Goal: Transaction & Acquisition: Book appointment/travel/reservation

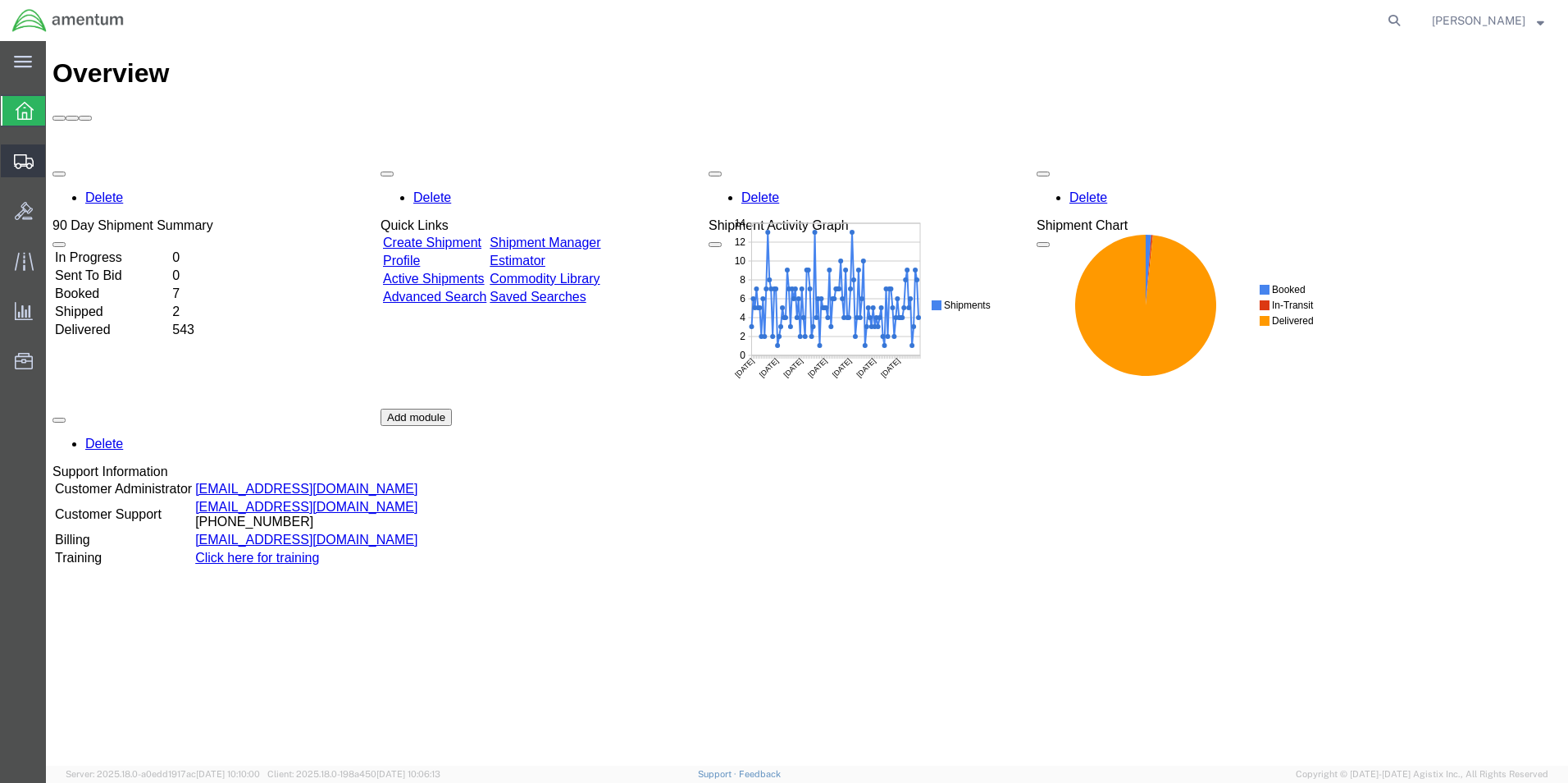
drag, startPoint x: 107, startPoint y: 191, endPoint x: 232, endPoint y: 159, distance: 129.0
click at [0, 0] on span "Shipment Manager" at bounding box center [0, 0] width 0 height 0
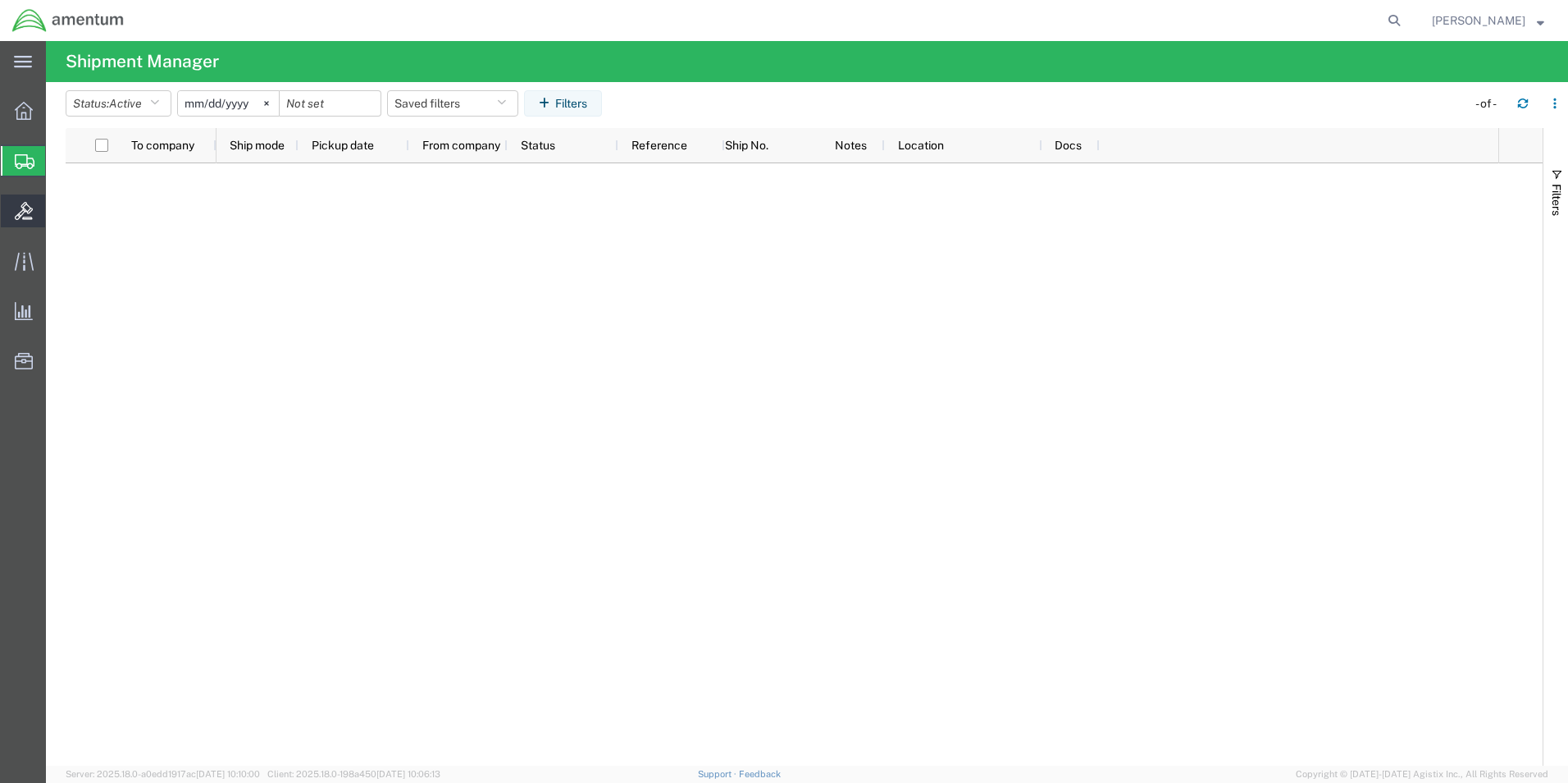
click at [14, 213] on div at bounding box center [24, 211] width 46 height 33
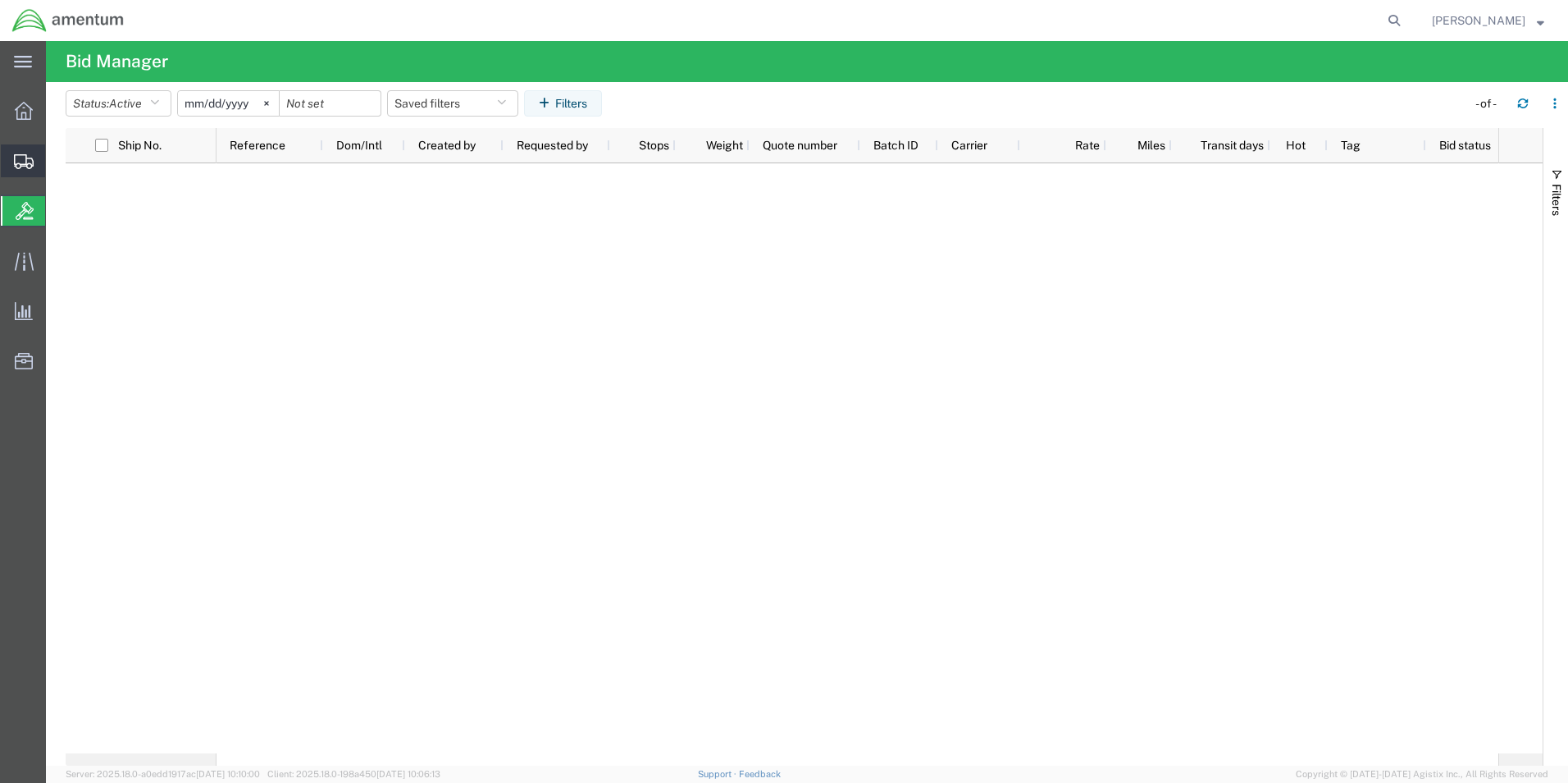
click at [31, 163] on icon at bounding box center [24, 161] width 20 height 14
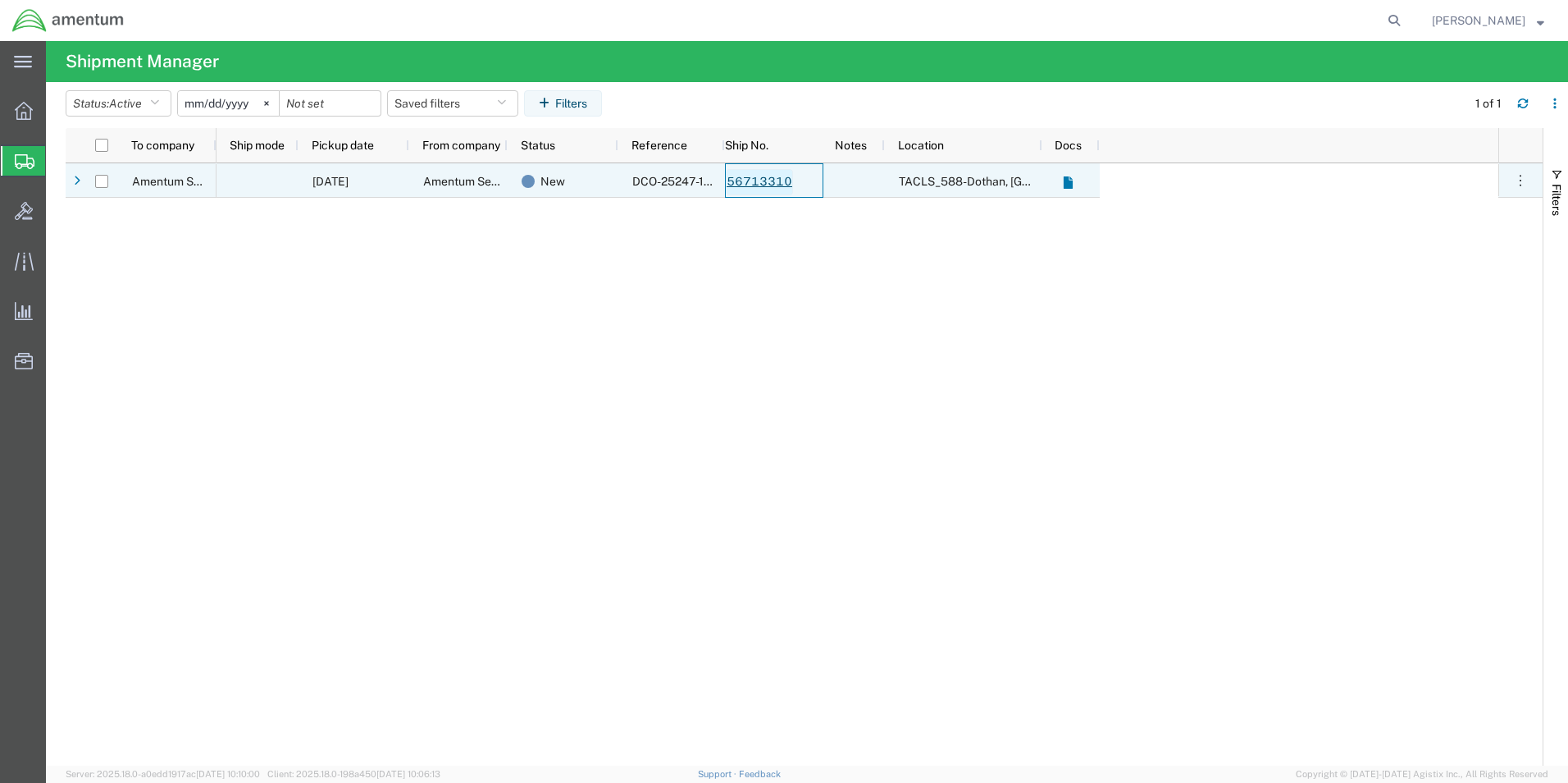
click at [771, 178] on link "56713310" at bounding box center [759, 182] width 67 height 26
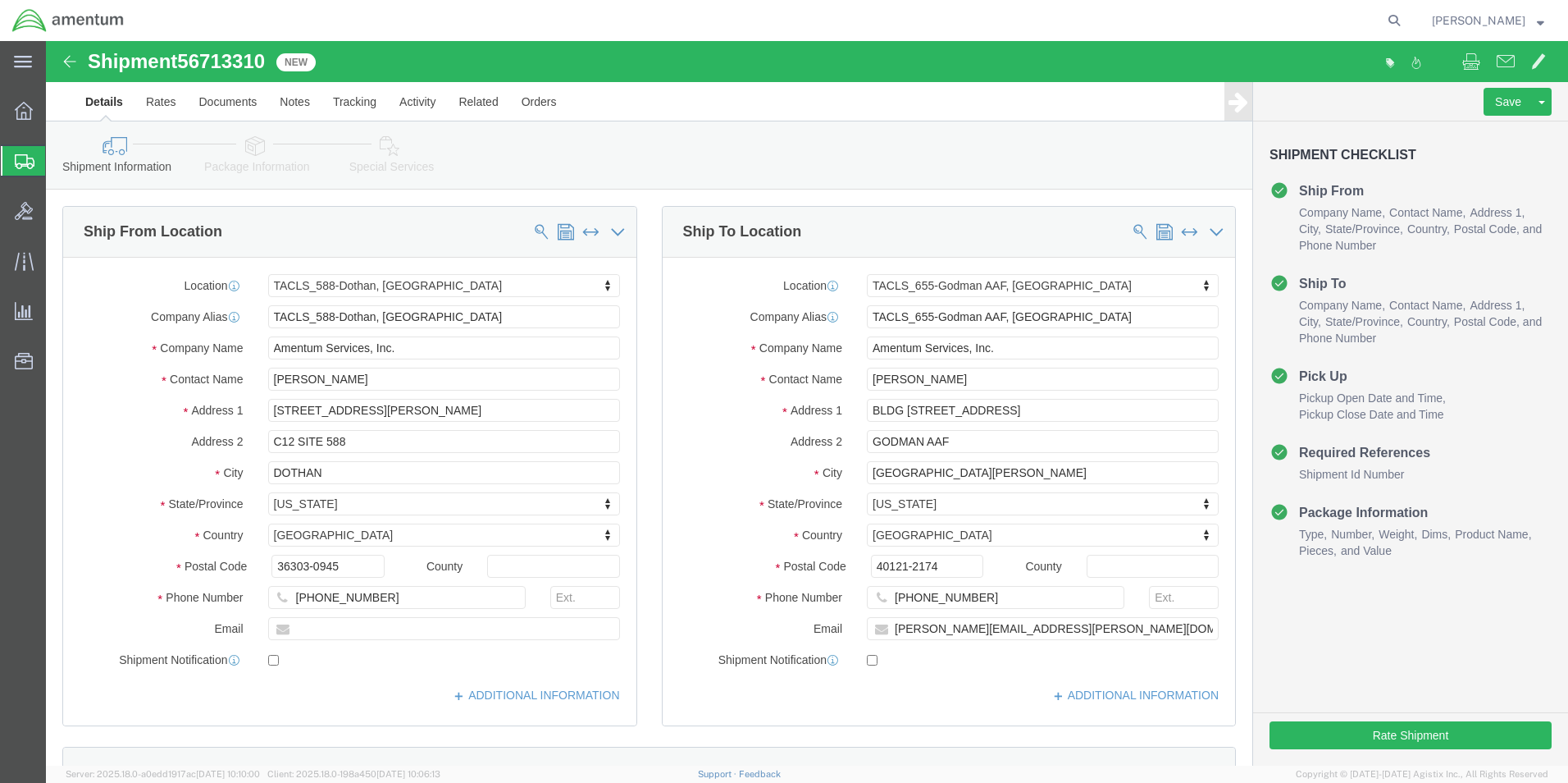
select select "42706"
select select "42727"
drag, startPoint x: 193, startPoint y: 111, endPoint x: 206, endPoint y: 112, distance: 13.0
click icon
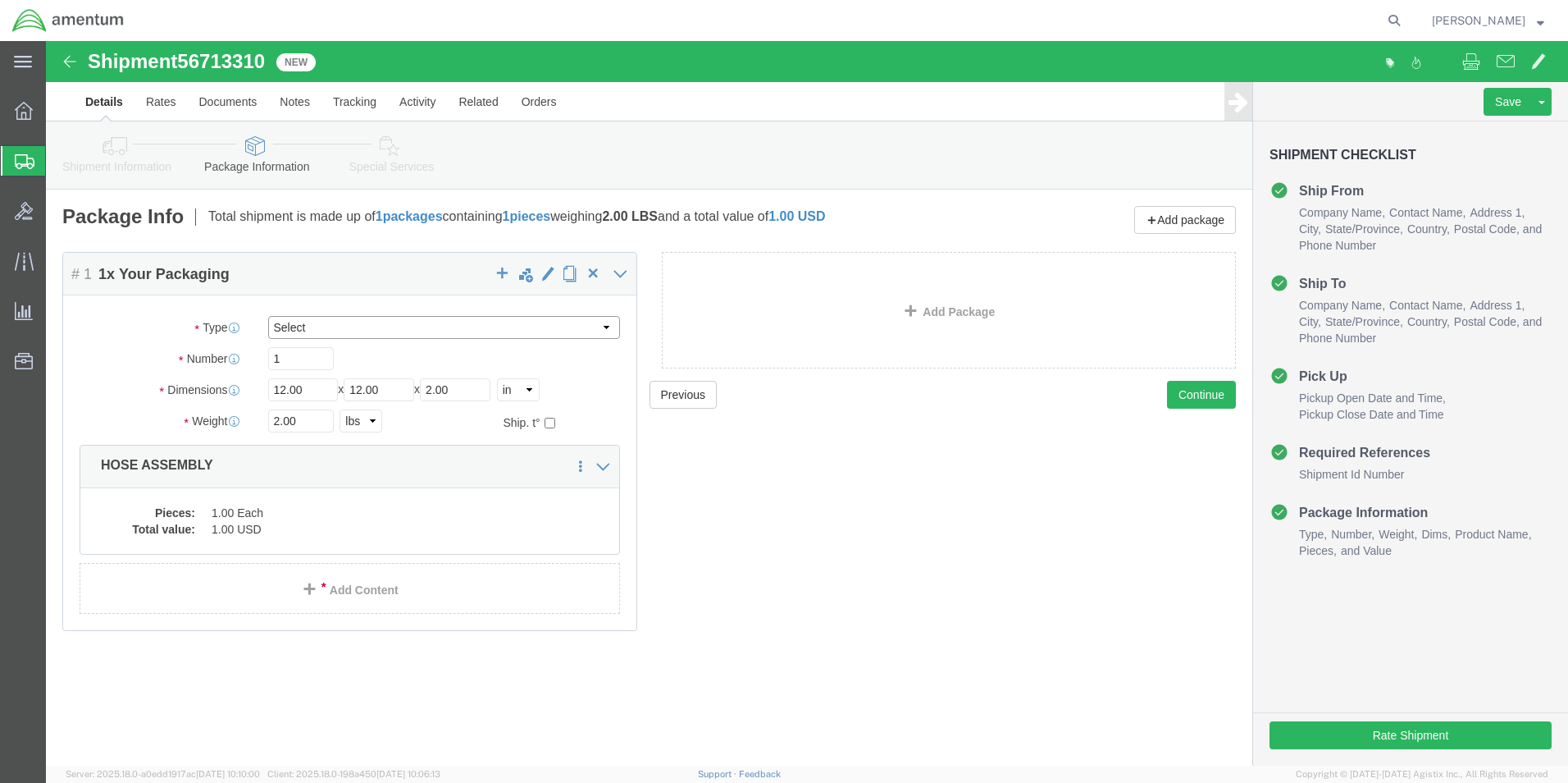
click select "Select BCK Boxes Bale(s) Basket(s) Bolt(s) Bottle(s) Buckets Bulk Bundle(s) Can…"
select select "ENV"
click select "Select BCK Boxes Bale(s) Basket(s) Bolt(s) Bottle(s) Buckets Bulk Bundle(s) Can…"
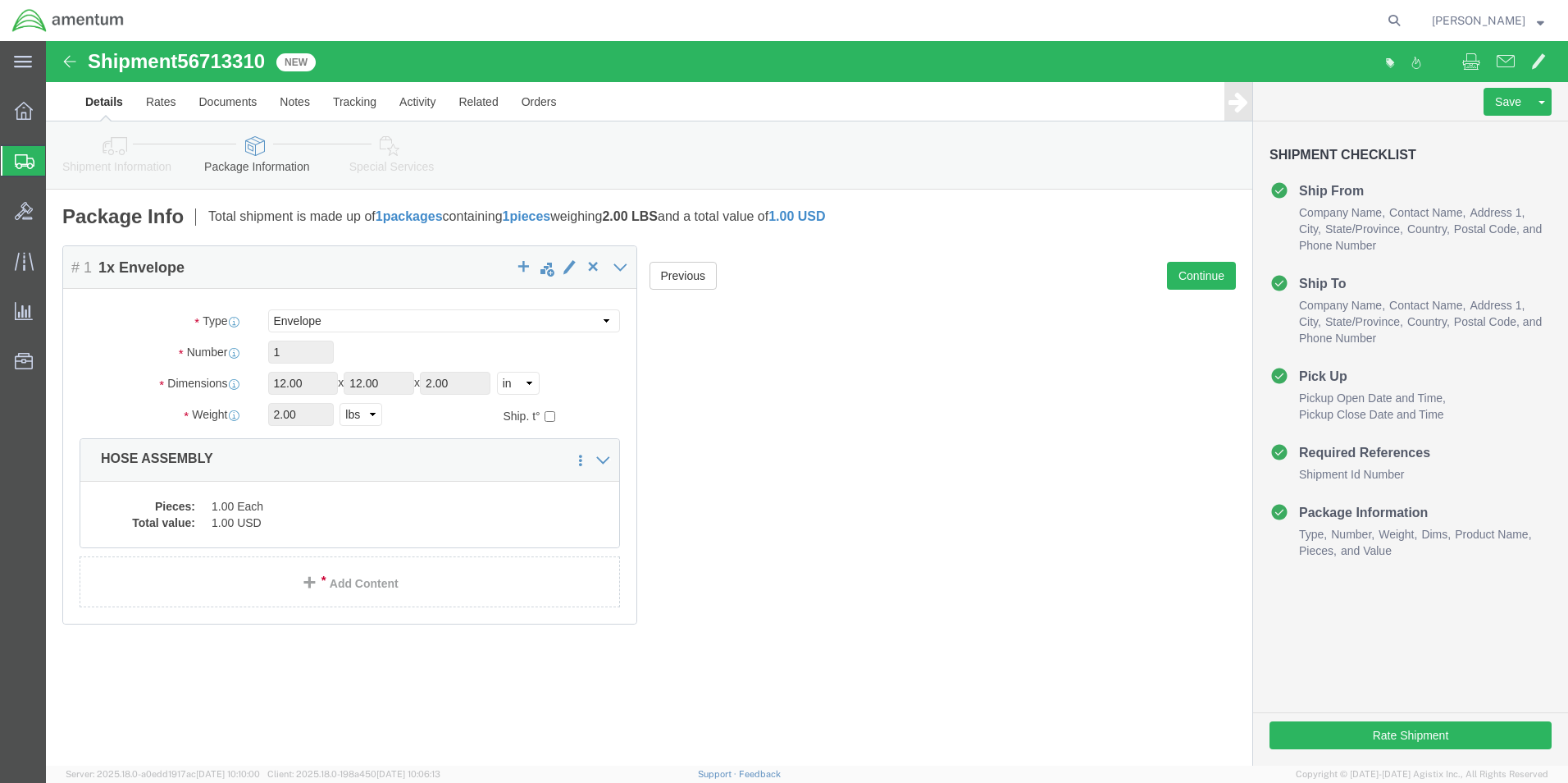
click div "Previous Continue"
click button "Rate Shipment"
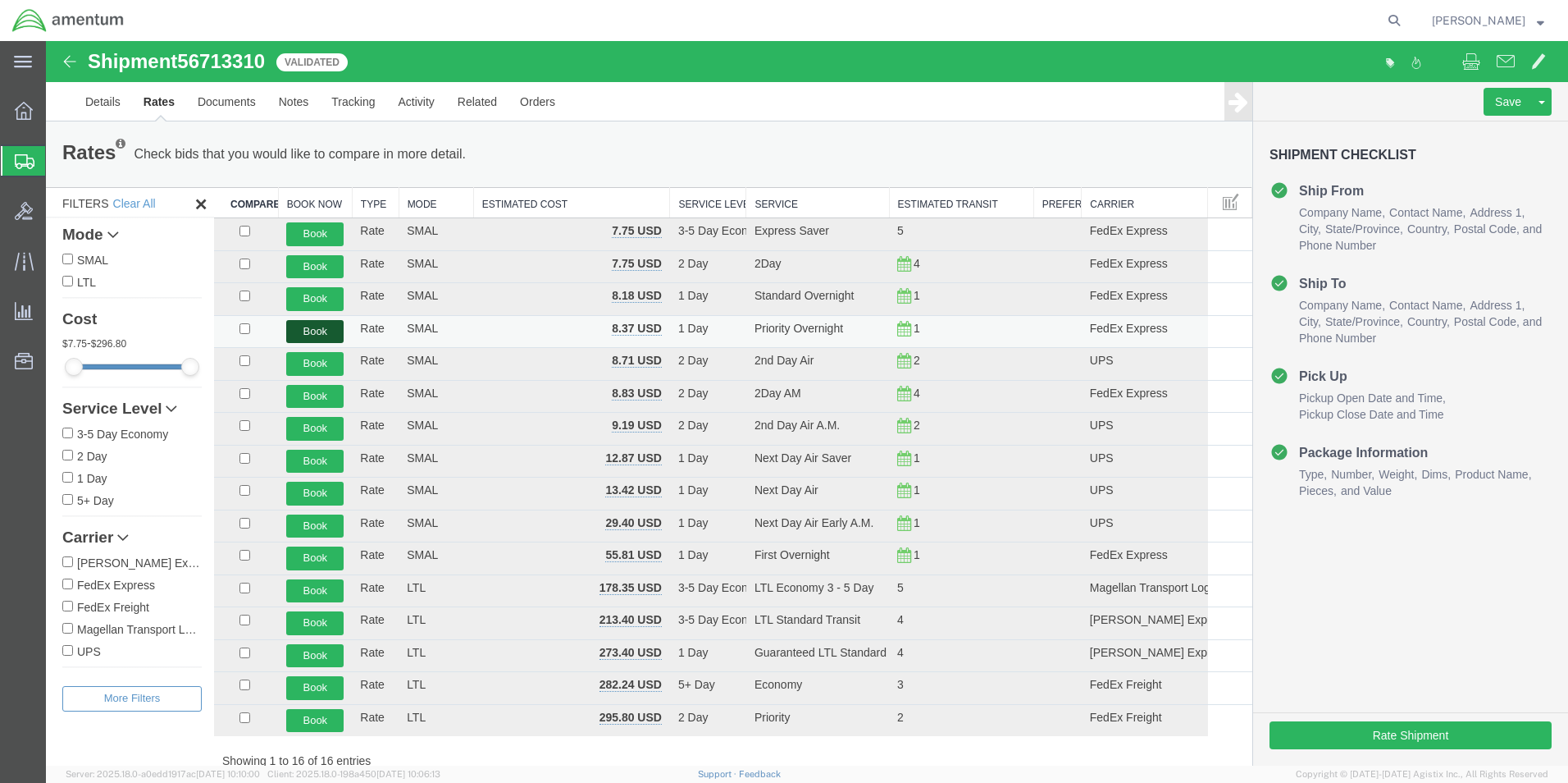
click at [317, 334] on button "Book" at bounding box center [314, 332] width 57 height 24
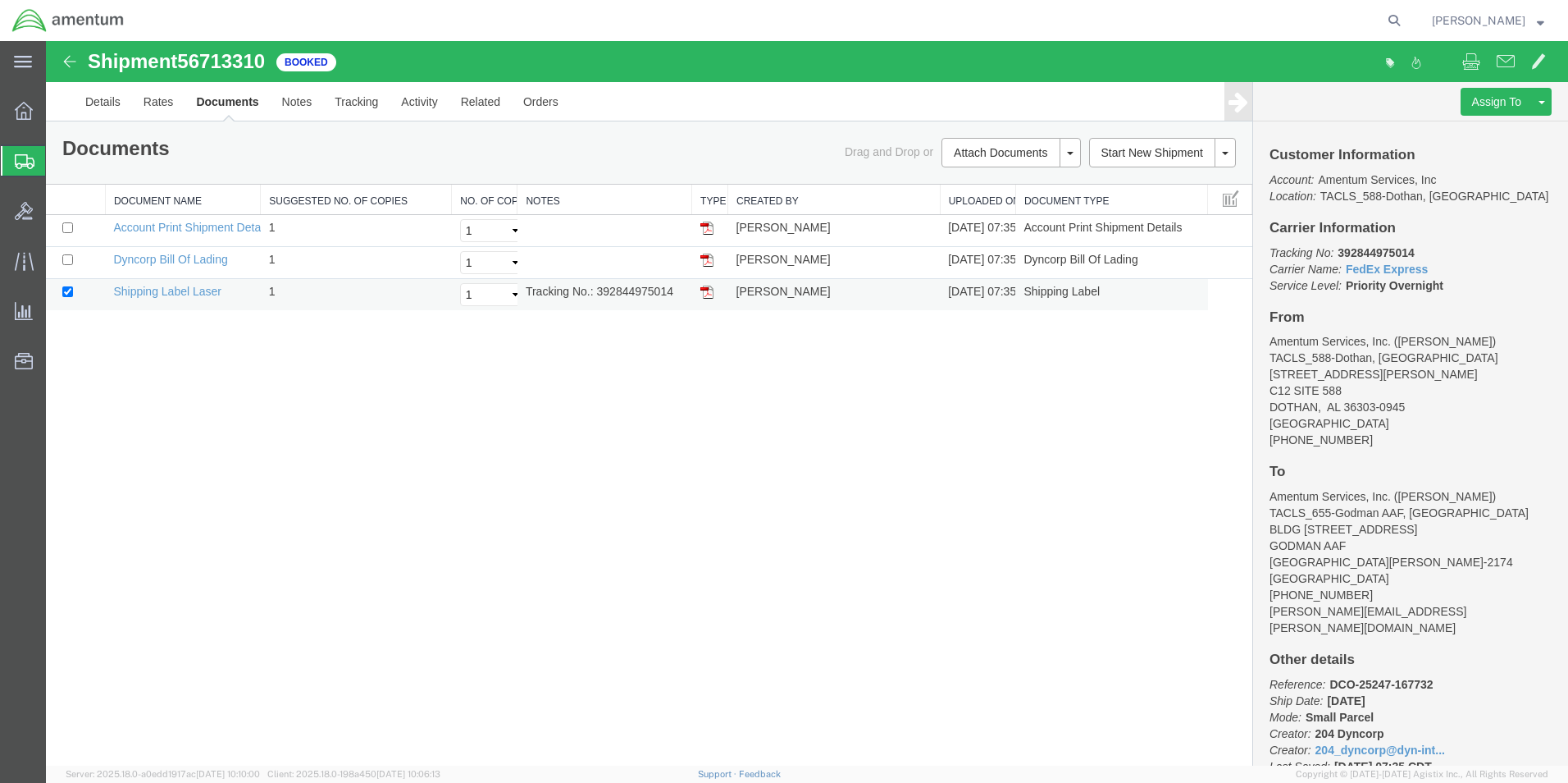
drag, startPoint x: 669, startPoint y: 60, endPoint x: 711, endPoint y: 291, distance: 234.8
click at [711, 291] on img at bounding box center [707, 292] width 13 height 13
click at [29, 111] on icon at bounding box center [24, 111] width 18 height 18
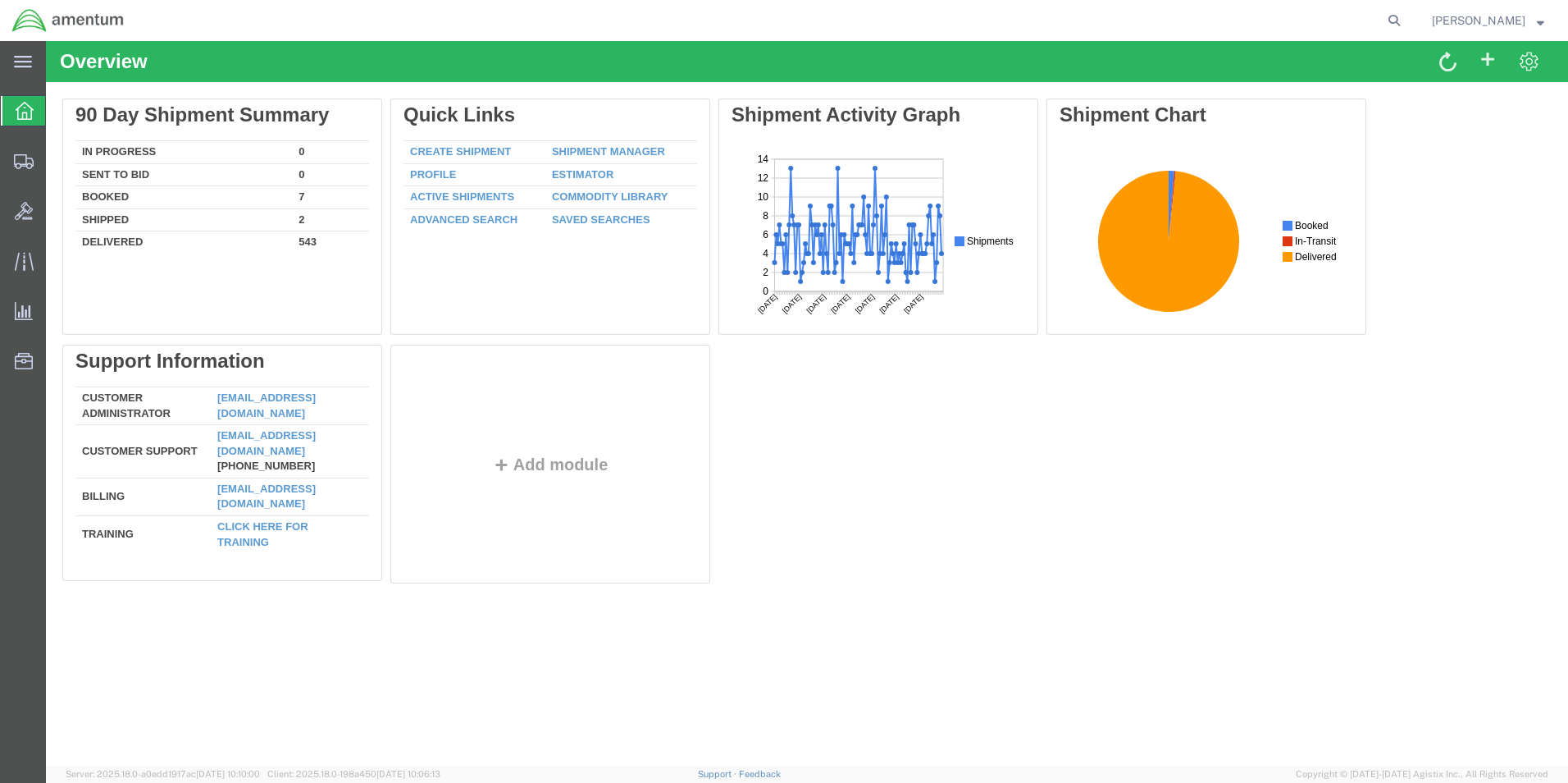
click at [7, 106] on div at bounding box center [24, 111] width 46 height 30
click at [0, 0] on span "Shipment Manager" at bounding box center [0, 0] width 0 height 0
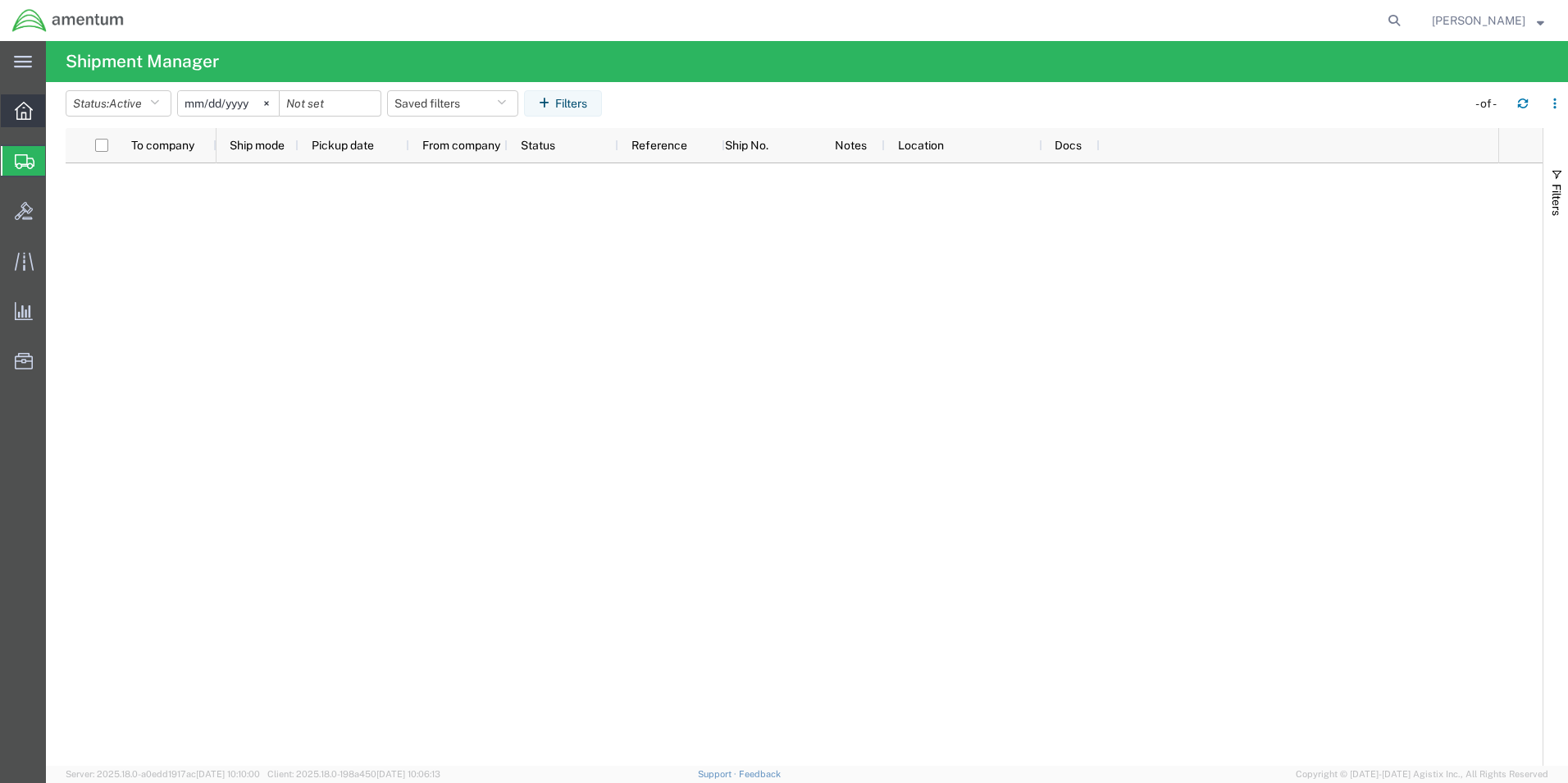
click at [23, 117] on icon at bounding box center [24, 111] width 18 height 18
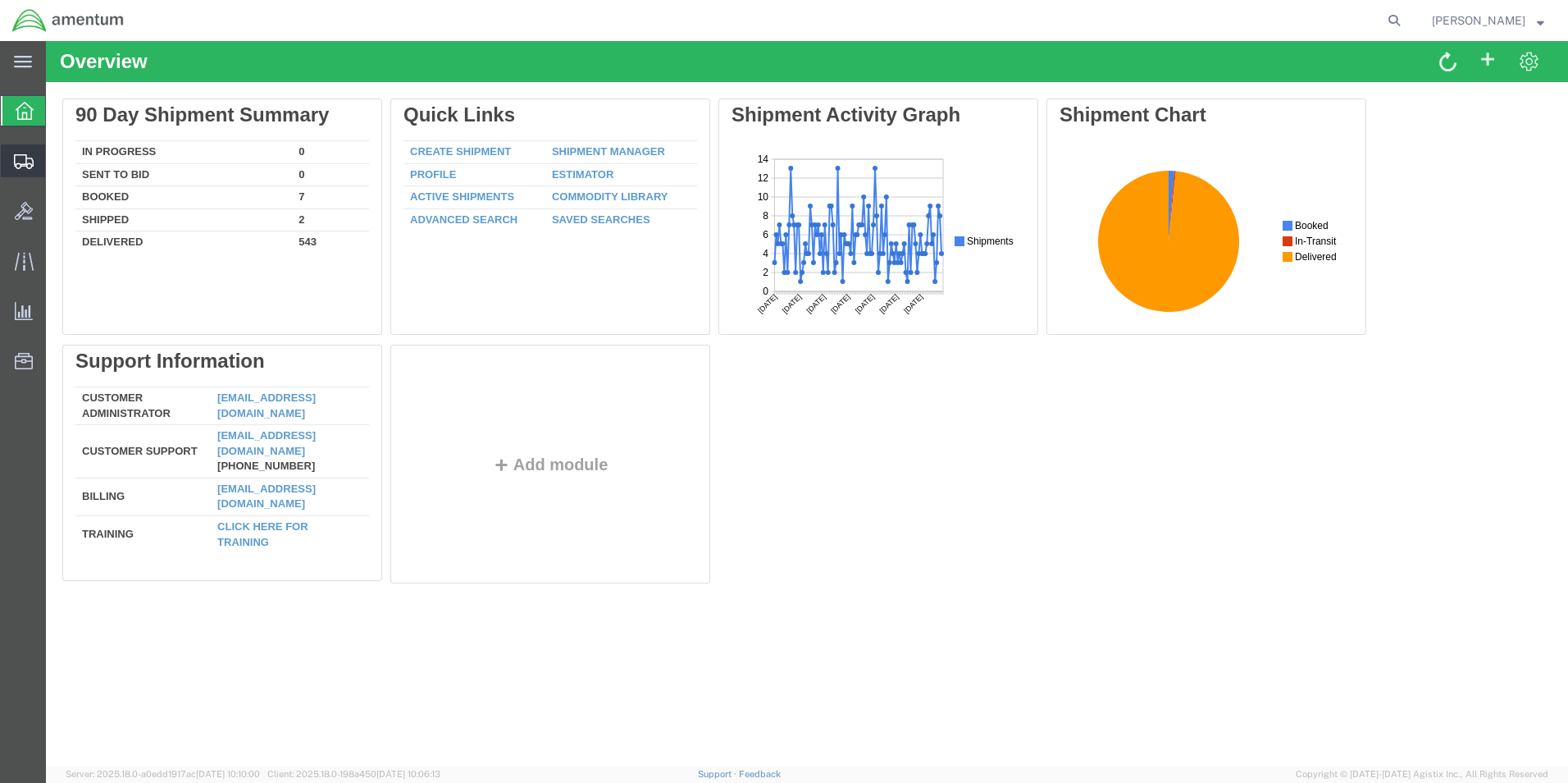
click at [0, 0] on span "Shipment Manager" at bounding box center [0, 0] width 0 height 0
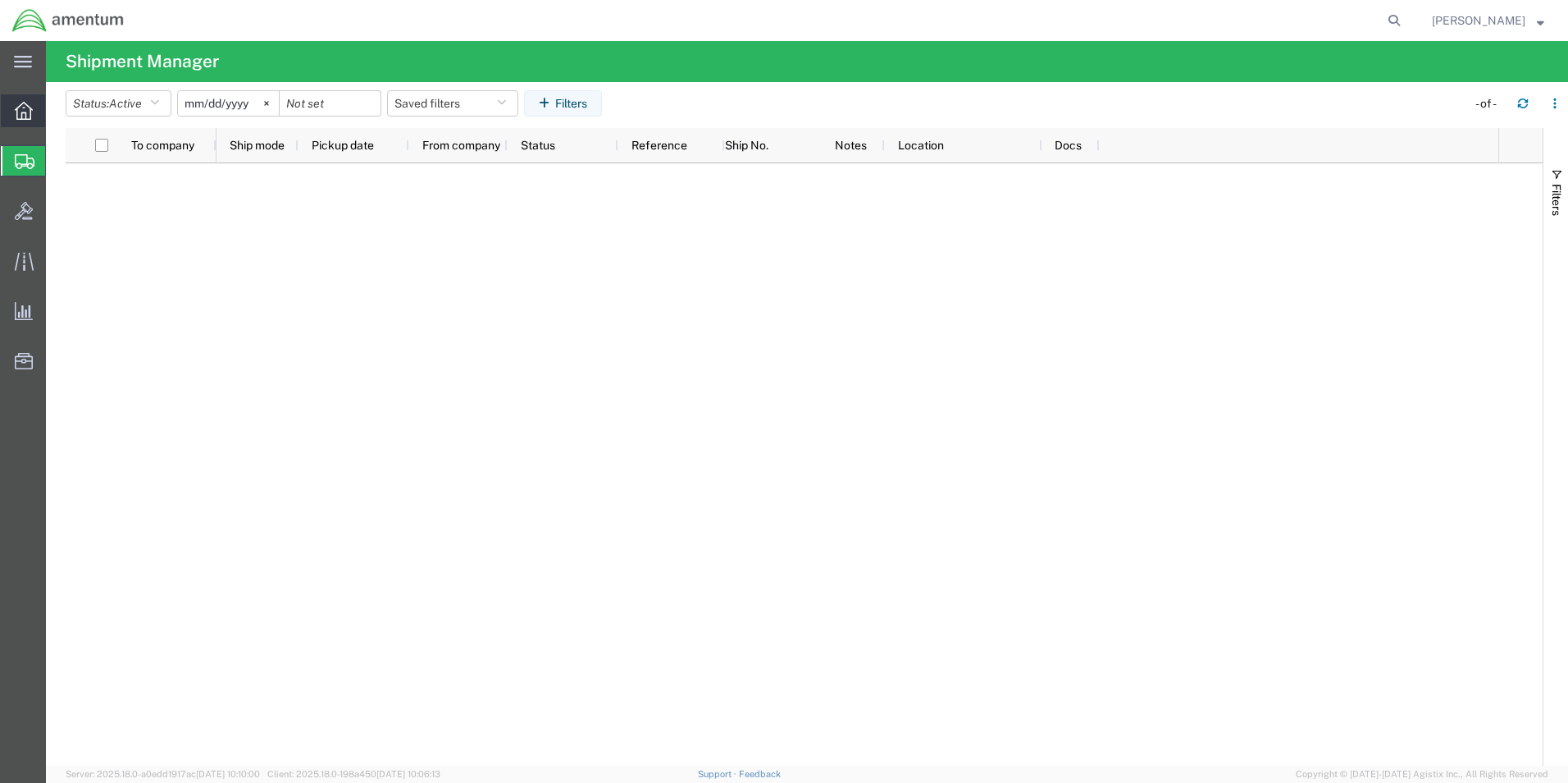
click at [22, 117] on icon at bounding box center [24, 111] width 18 height 18
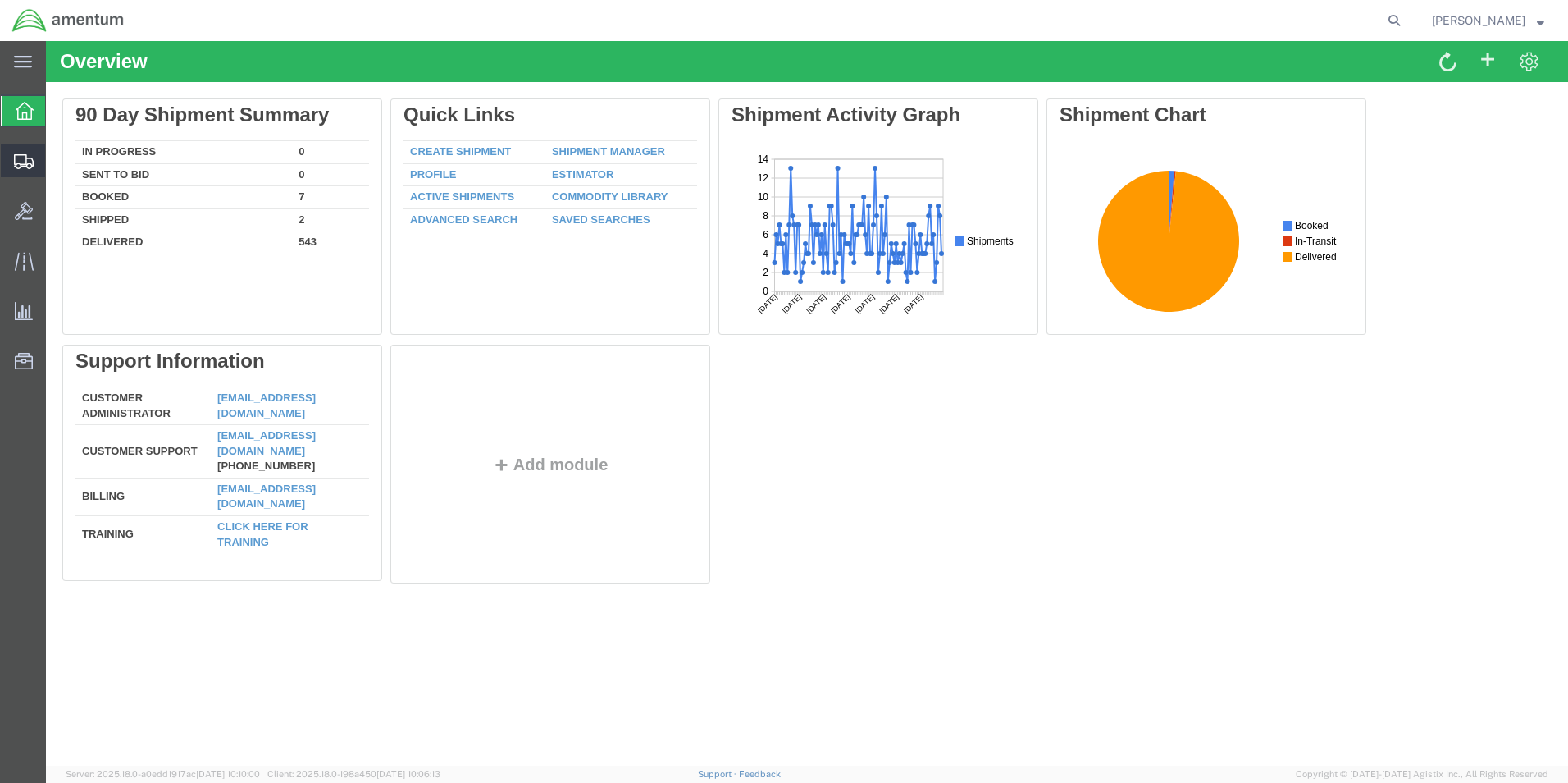
click at [0, 0] on span "Shipment Manager" at bounding box center [0, 0] width 0 height 0
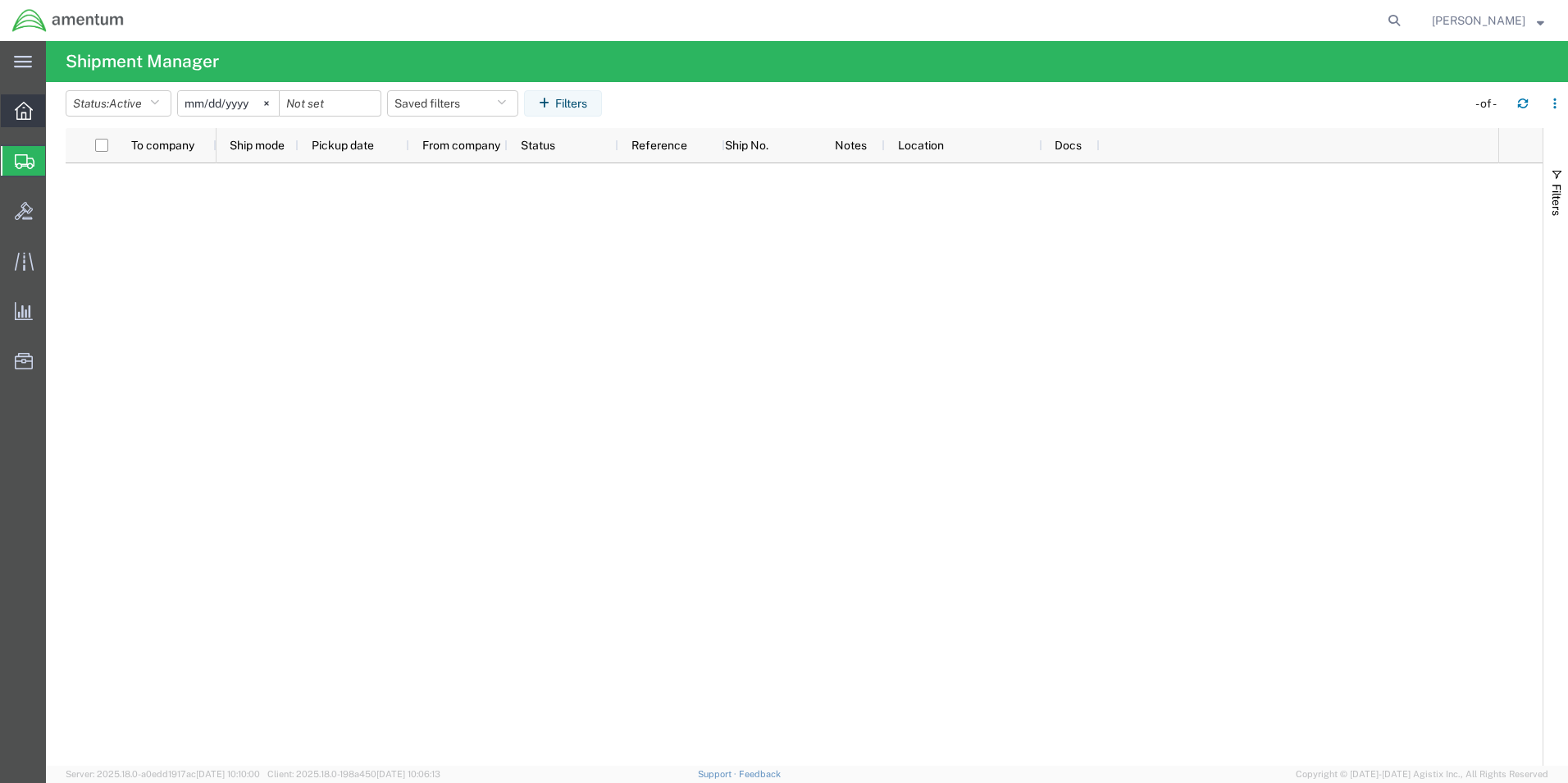
click at [25, 114] on icon at bounding box center [24, 111] width 18 height 18
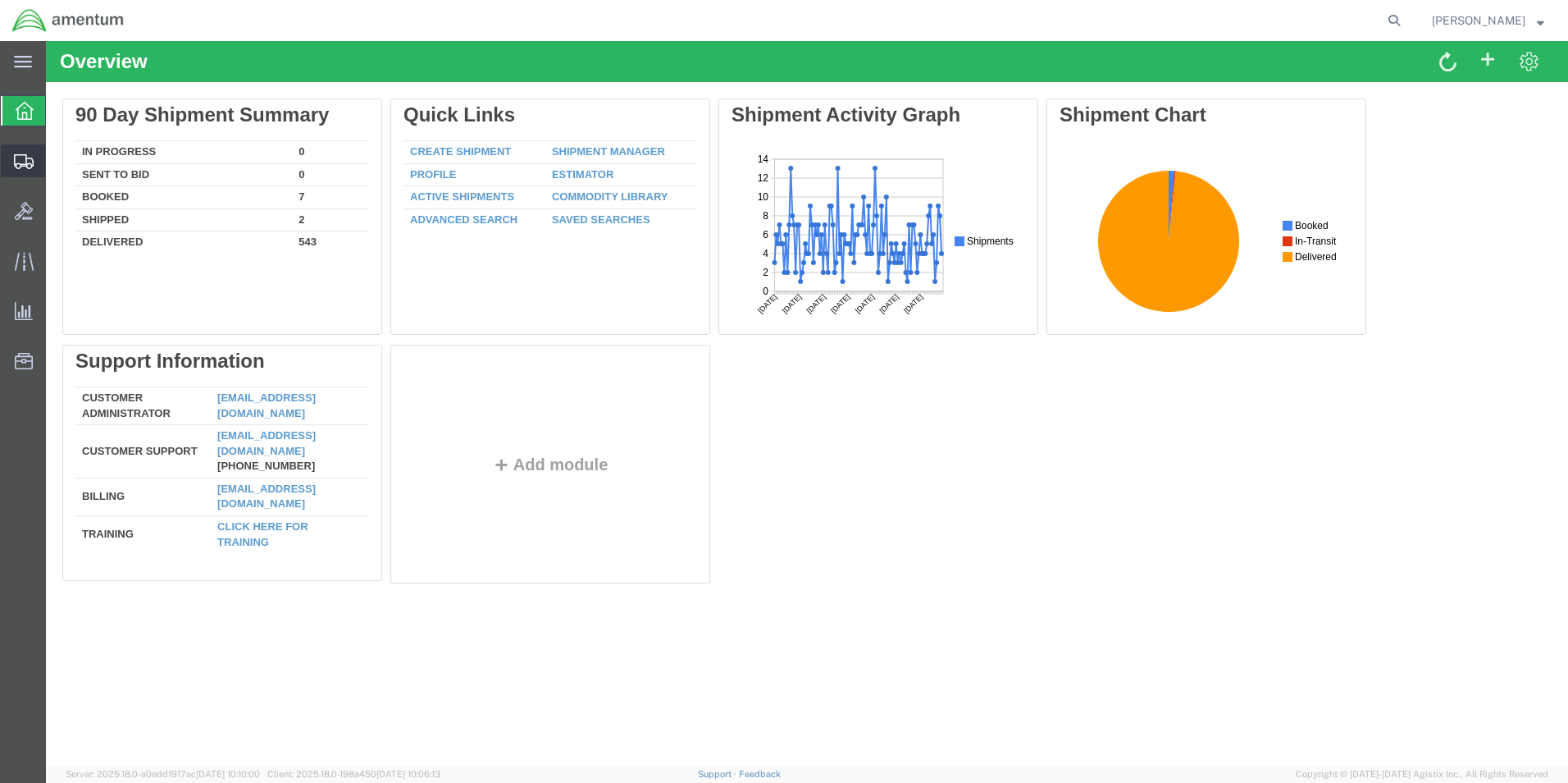
click at [0, 0] on link "Shipment Manager" at bounding box center [0, 0] width 0 height 0
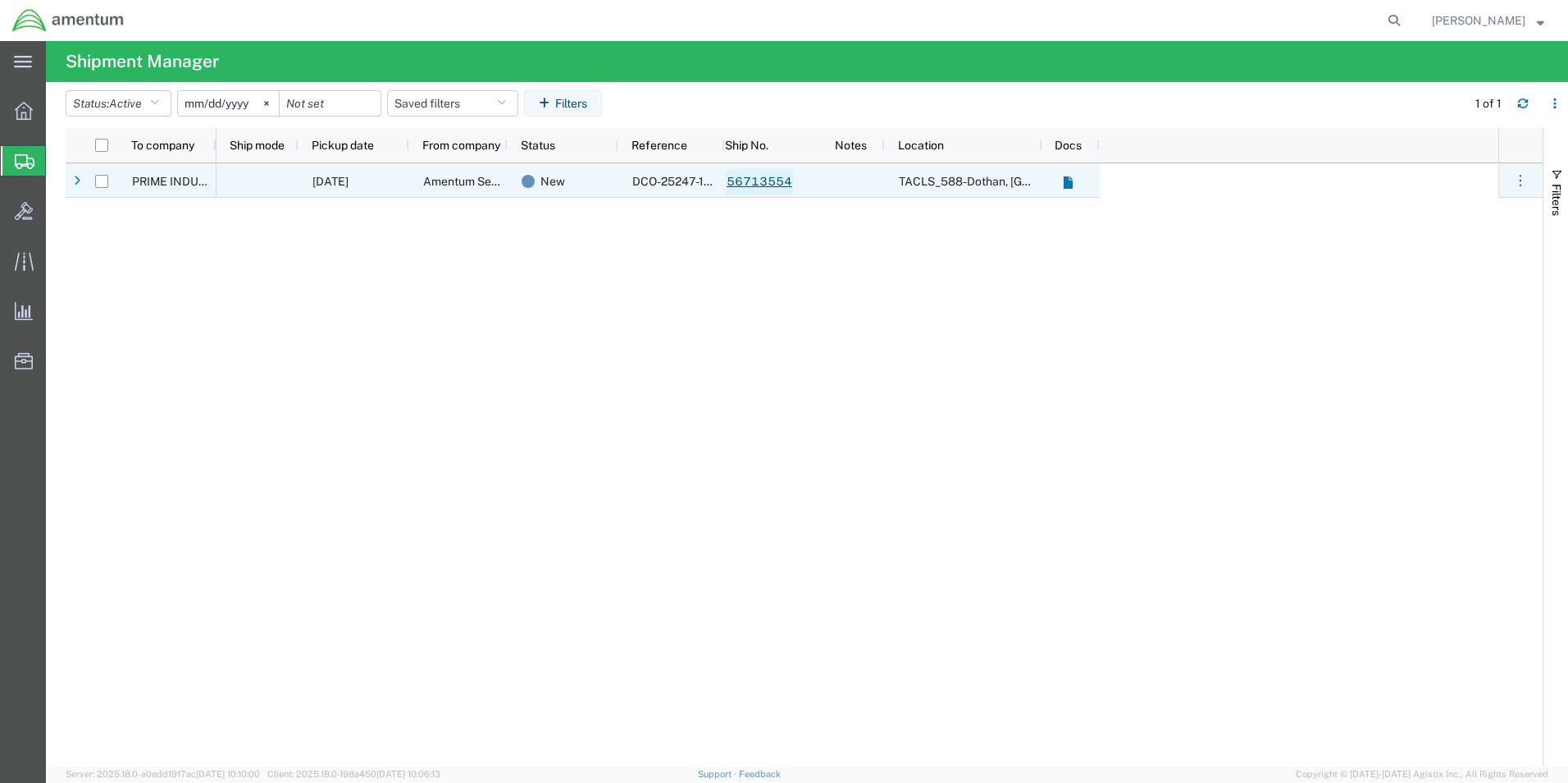
click at [781, 179] on link "56713554" at bounding box center [759, 182] width 67 height 26
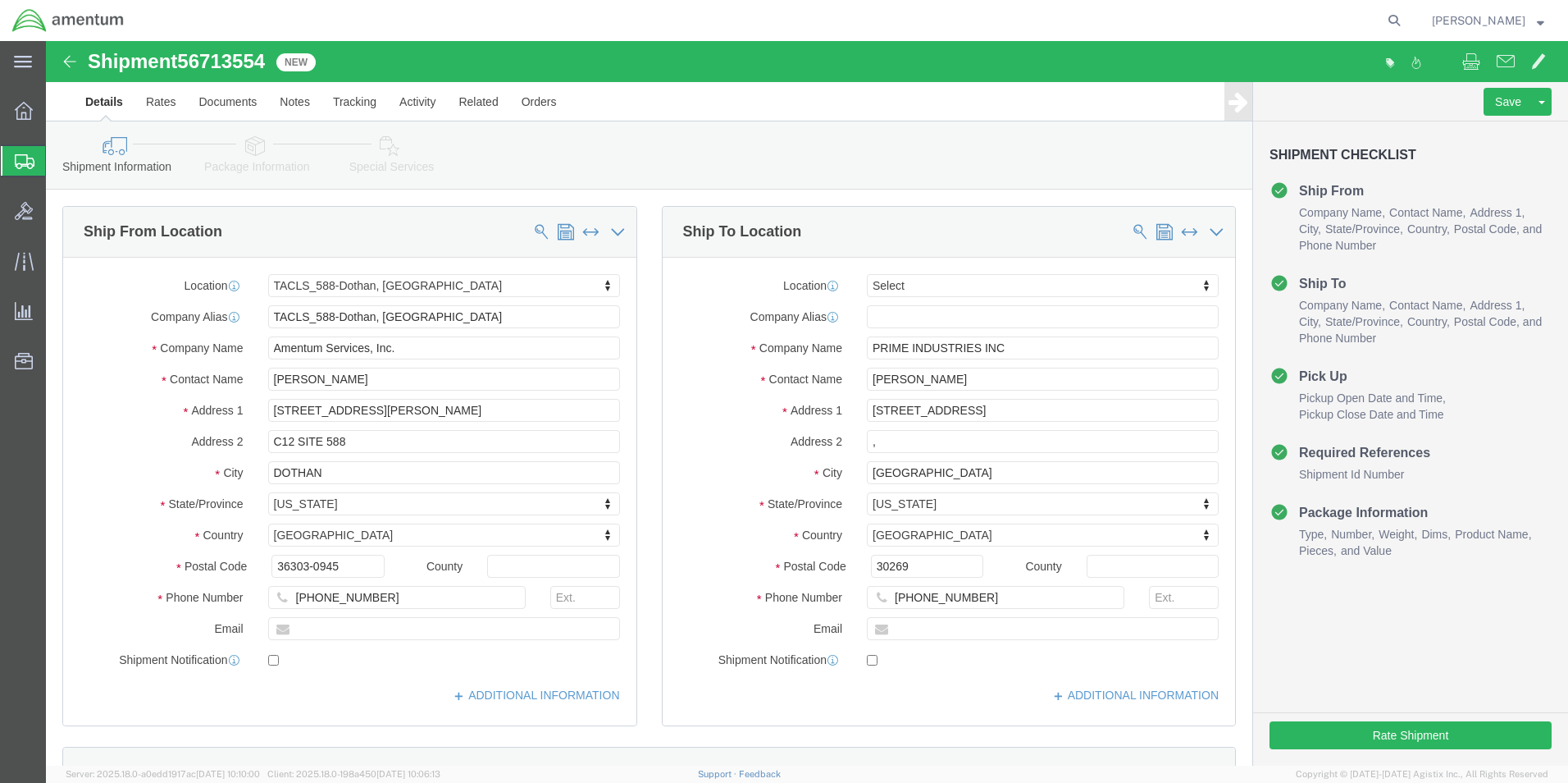
select select "42706"
select select
click button "Rate Shipment"
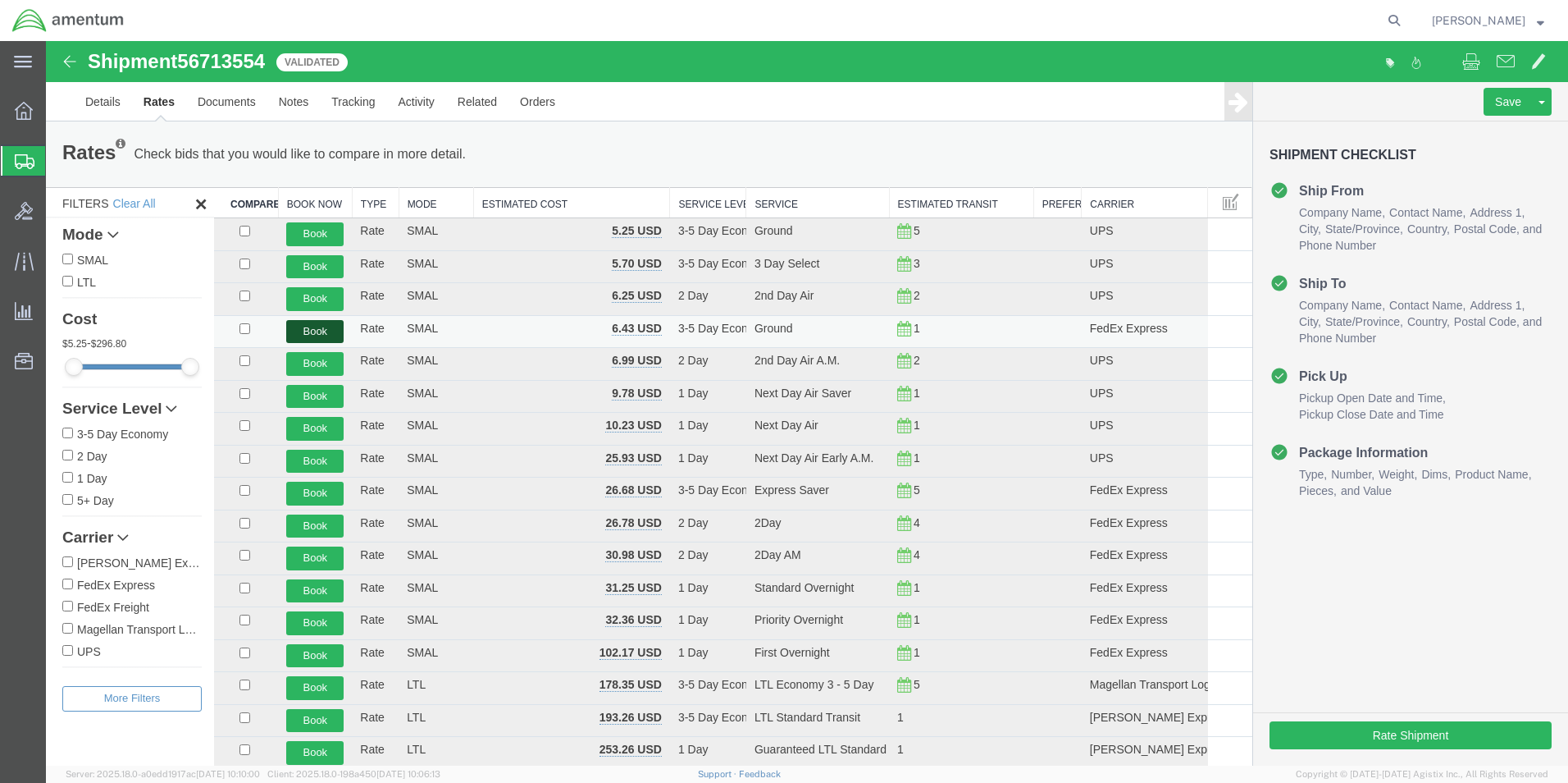
click at [331, 330] on button "Book" at bounding box center [314, 332] width 57 height 24
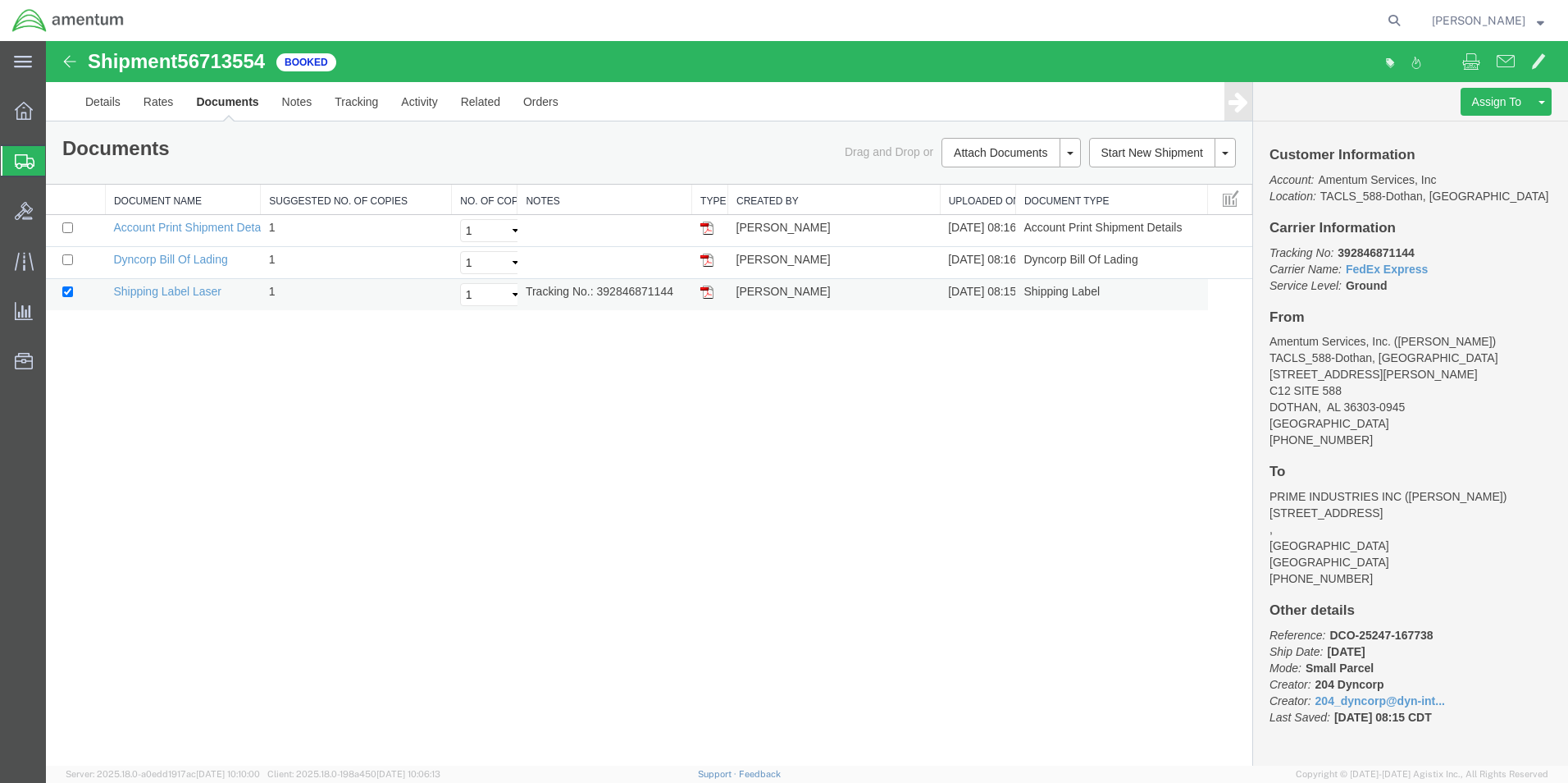
click at [708, 297] on img at bounding box center [707, 292] width 13 height 13
